Goal: Share content: Share content

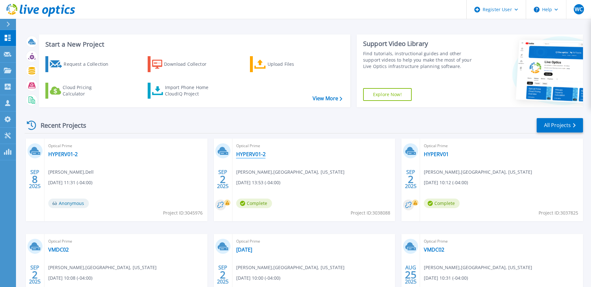
click at [243, 155] on link "HYPERV01-2" at bounding box center [250, 154] width 29 height 6
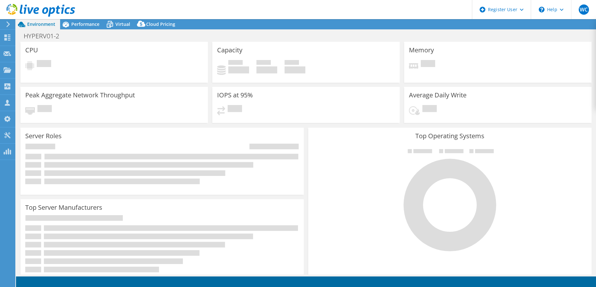
select select "USD"
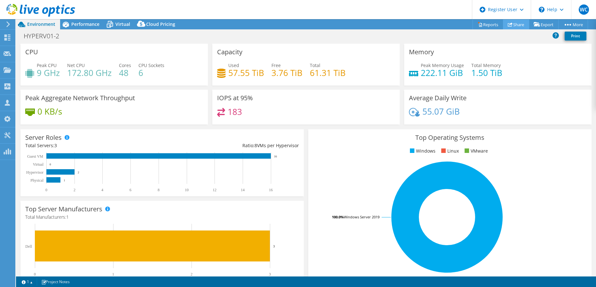
click at [515, 23] on link "Share" at bounding box center [516, 24] width 26 height 10
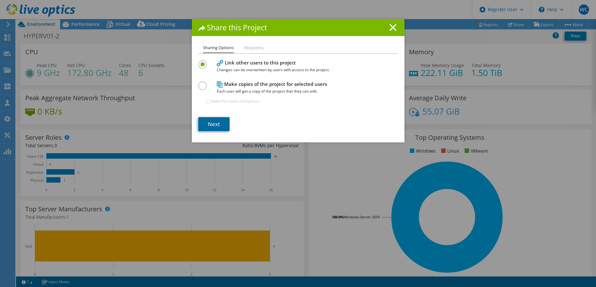
click at [211, 122] on link "Next" at bounding box center [213, 124] width 31 height 14
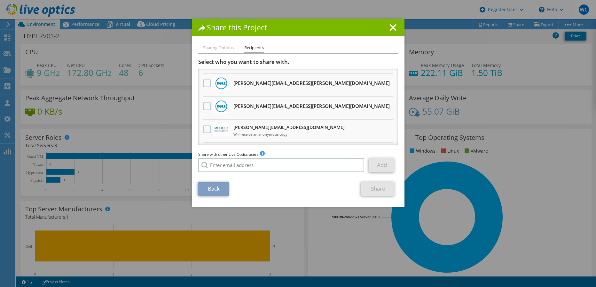
scroll to position [96, 0]
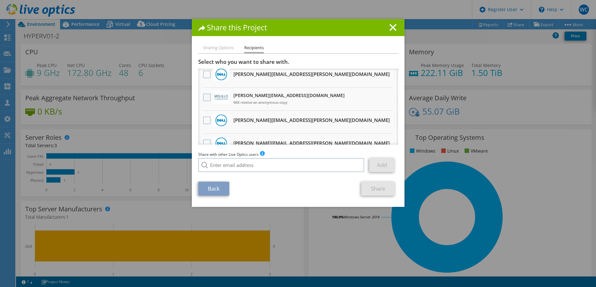
click at [205, 98] on label at bounding box center [207, 98] width 9 height 8
click at [0, 0] on input "checkbox" at bounding box center [0, 0] width 0 height 0
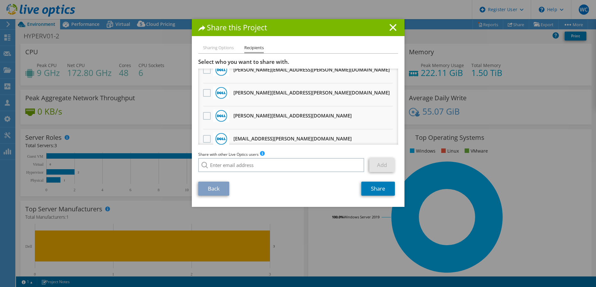
scroll to position [0, 0]
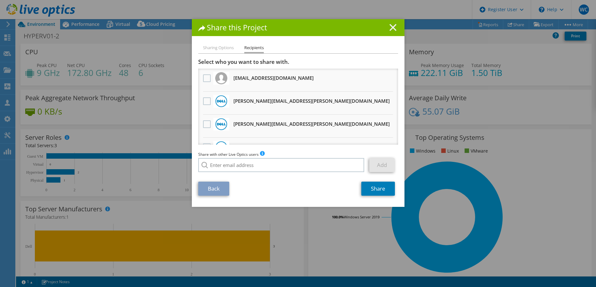
click at [390, 29] on line at bounding box center [393, 27] width 6 height 6
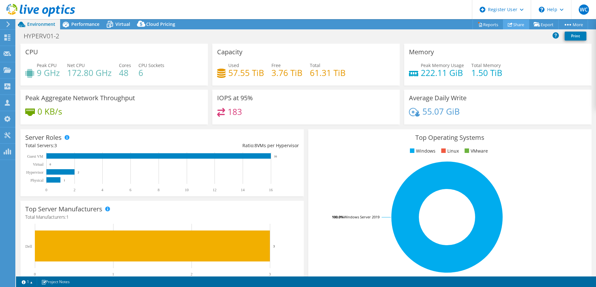
click at [513, 24] on link "Share" at bounding box center [516, 24] width 26 height 10
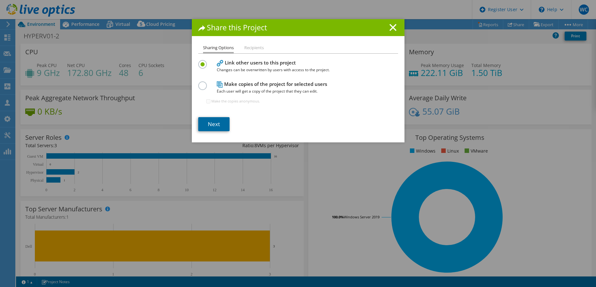
click at [210, 122] on link "Next" at bounding box center [213, 124] width 31 height 14
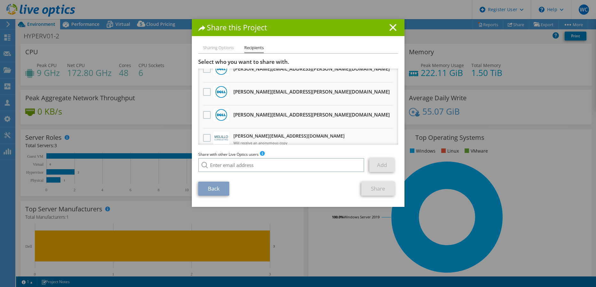
scroll to position [64, 0]
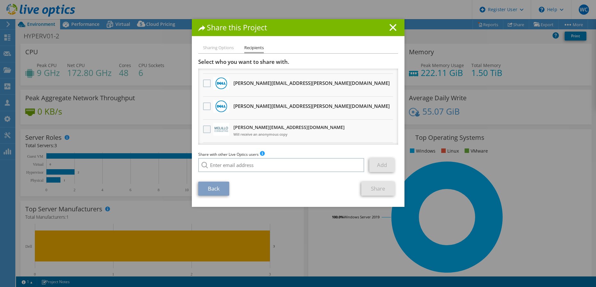
click at [204, 130] on label at bounding box center [207, 130] width 9 height 8
click at [0, 0] on input "checkbox" at bounding box center [0, 0] width 0 height 0
click at [369, 191] on link "Share" at bounding box center [378, 189] width 34 height 14
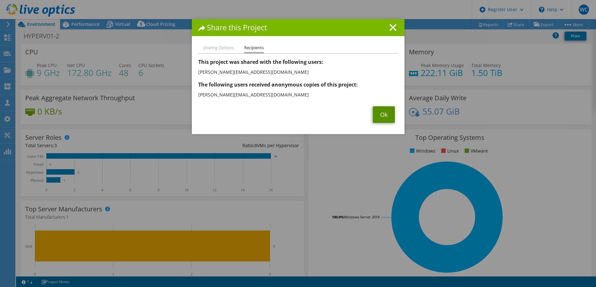
click at [376, 116] on link "Ok" at bounding box center [384, 114] width 22 height 17
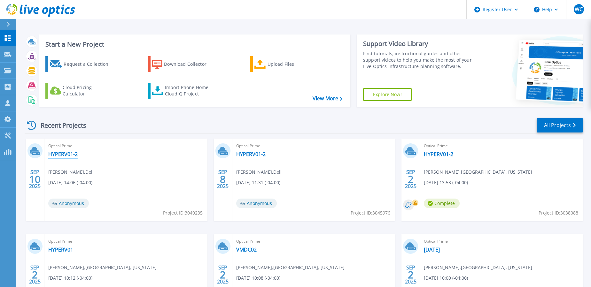
click at [67, 154] on link "HYPERV01-2" at bounding box center [62, 154] width 29 height 6
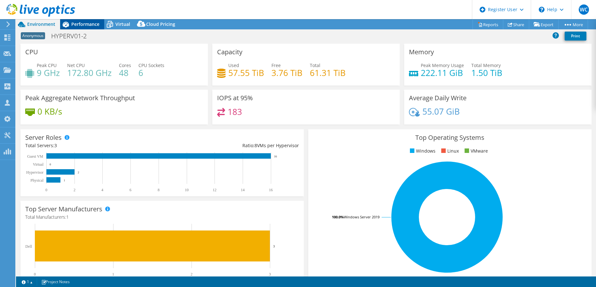
click at [75, 28] on div "Performance" at bounding box center [82, 24] width 44 height 10
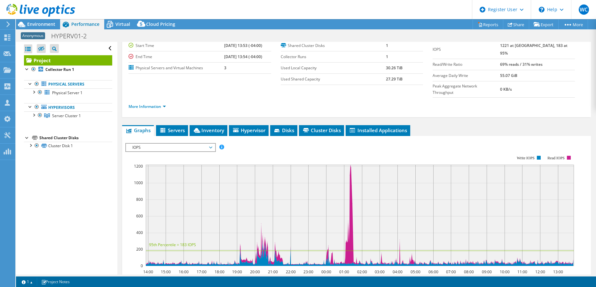
scroll to position [64, 0]
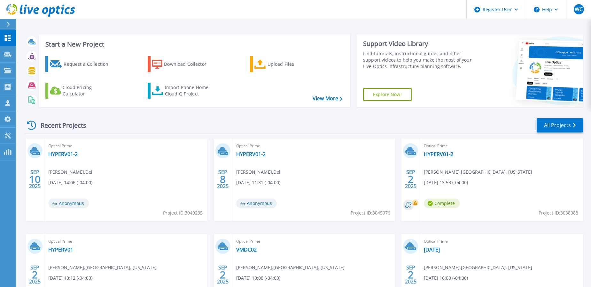
click at [7, 24] on icon at bounding box center [8, 24] width 4 height 5
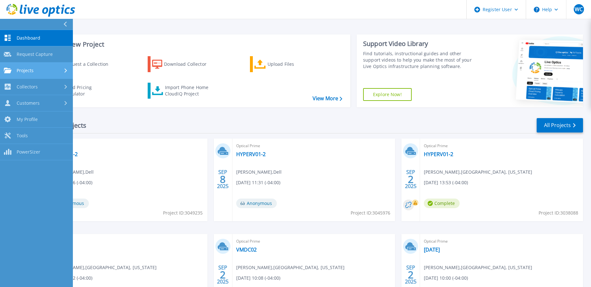
click at [20, 68] on span "Projects" at bounding box center [25, 71] width 17 height 6
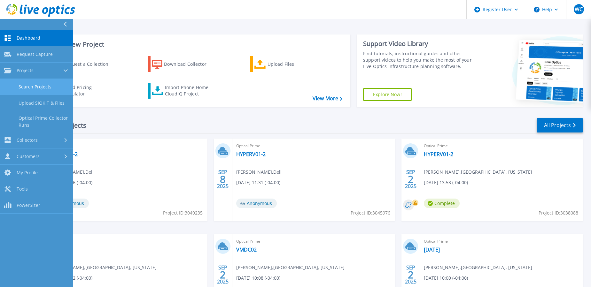
click at [25, 83] on link "Search Projects" at bounding box center [36, 87] width 73 height 16
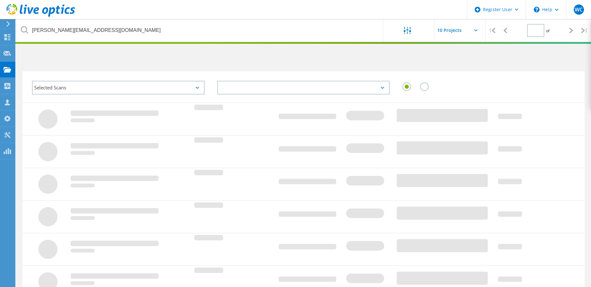
type input "1"
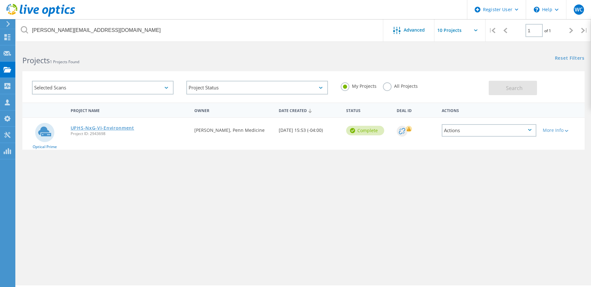
click at [121, 129] on link "UPHS-NxG-VI-Environment" at bounding box center [103, 128] width 64 height 4
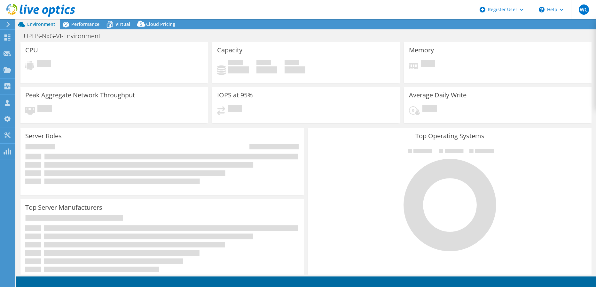
select select "USD"
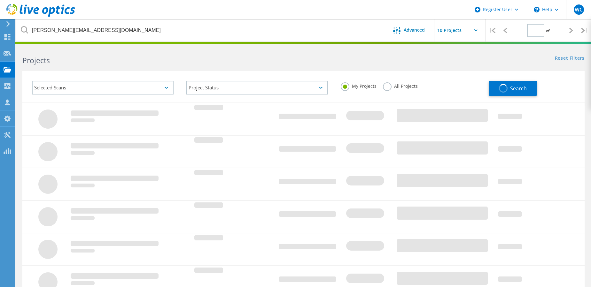
type input "1"
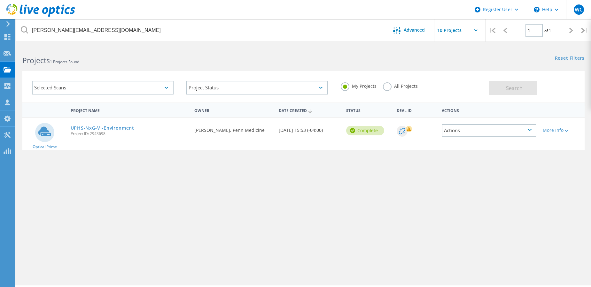
drag, startPoint x: 107, startPoint y: 134, endPoint x: 71, endPoint y: 133, distance: 35.5
click at [71, 133] on span "Project ID: 2943698" at bounding box center [129, 134] width 117 height 4
copy span "Project ID: 2943698"
click at [109, 127] on link "UPHS-NxG-VI-Environment" at bounding box center [103, 128] width 64 height 4
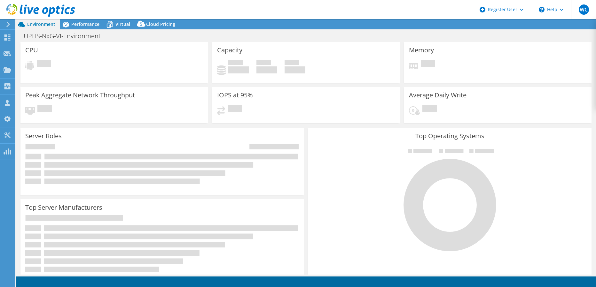
select select "USD"
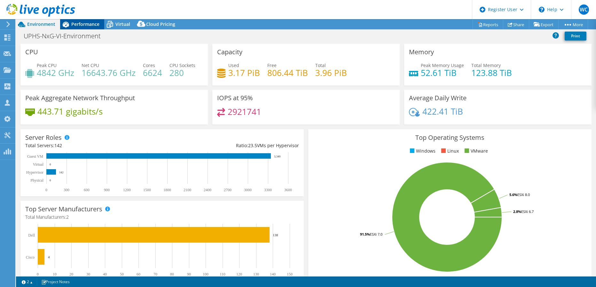
click at [81, 24] on span "Performance" at bounding box center [85, 24] width 28 height 6
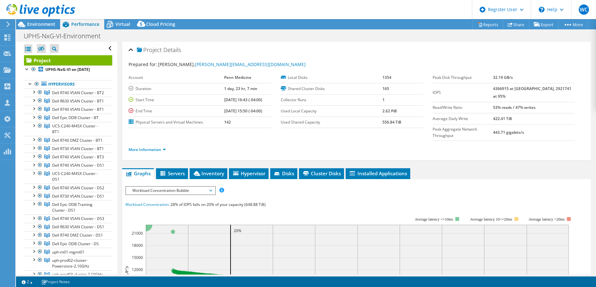
click at [169, 187] on span "Workload Concentration Bubble" at bounding box center [170, 191] width 82 height 8
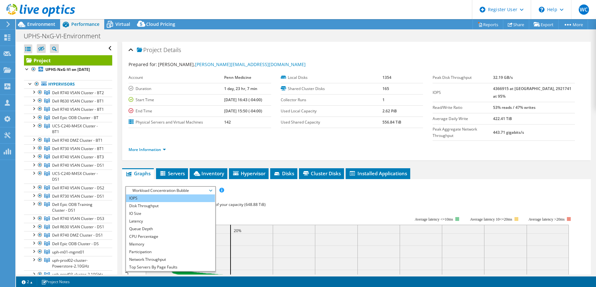
click at [153, 195] on li "IOPS" at bounding box center [170, 199] width 89 height 8
